Goal: Information Seeking & Learning: Learn about a topic

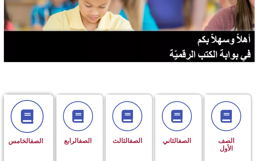
scroll to position [77, 0]
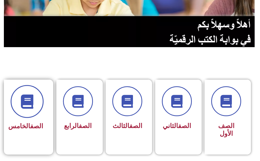
drag, startPoint x: 11, startPoint y: 107, endPoint x: 19, endPoint y: 106, distance: 8.6
click at [18, 106] on div "الصف الخامس" at bounding box center [27, 114] width 46 height 68
click at [19, 106] on span at bounding box center [27, 101] width 33 height 33
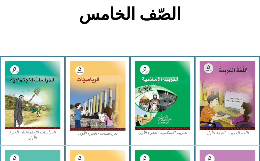
scroll to position [155, 0]
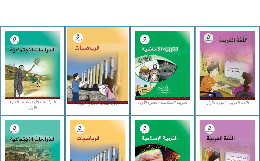
click at [97, 82] on img at bounding box center [97, 65] width 61 height 77
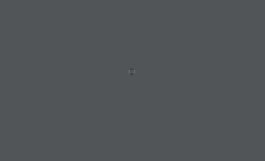
scroll to position [0, 10]
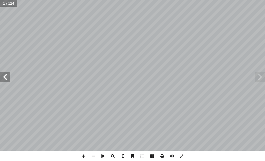
click at [5, 73] on span at bounding box center [5, 77] width 10 height 10
click at [6, 73] on span at bounding box center [5, 77] width 10 height 10
click at [5, 74] on span at bounding box center [5, 77] width 10 height 10
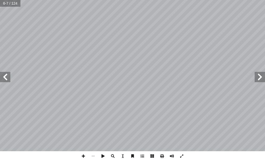
click at [5, 74] on span at bounding box center [5, 77] width 10 height 10
click at [260, 74] on span at bounding box center [259, 77] width 10 height 10
click at [264, 73] on span at bounding box center [259, 77] width 10 height 10
click at [84, 154] on span at bounding box center [83, 157] width 10 height 10
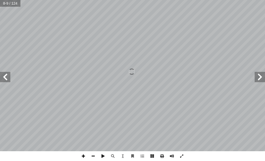
click at [84, 154] on span at bounding box center [83, 157] width 10 height 10
click at [91, 153] on span at bounding box center [93, 157] width 10 height 10
click at [4, 74] on span at bounding box center [5, 77] width 10 height 10
click at [210, 0] on html "الصفحة الرئيسية الصف الأول الصف الثاني الصف الثالث الصف الرابع الصف الخامس الصف…" at bounding box center [132, 17] width 265 height 35
click at [184, 0] on html "الصفحة الرئيسية الصف الأول الصف الثاني الصف الثالث الصف الرابع الصف الخامس الصف…" at bounding box center [132, 17] width 265 height 35
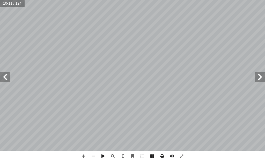
click at [3, 77] on span at bounding box center [5, 77] width 10 height 10
click at [261, 79] on span at bounding box center [259, 77] width 10 height 10
